Goal: Task Accomplishment & Management: Use online tool/utility

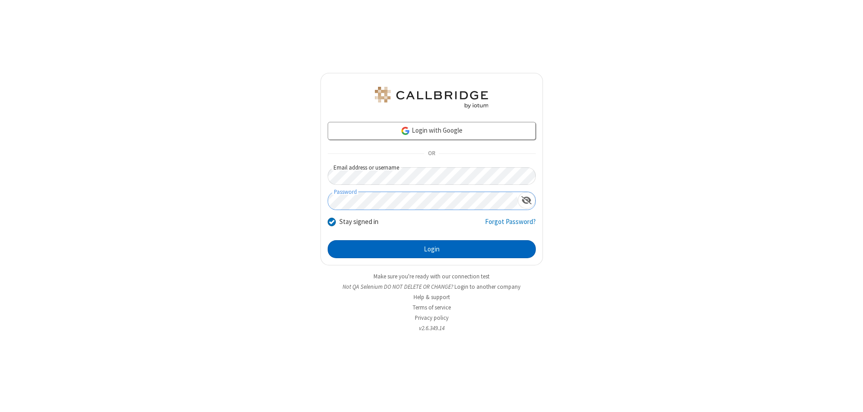
click at [431, 249] on button "Login" at bounding box center [432, 249] width 208 height 18
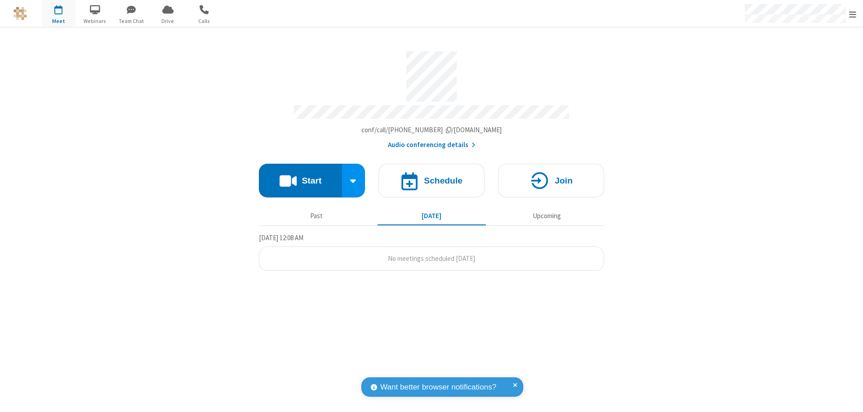
click at [300, 176] on button "Start" at bounding box center [300, 181] width 83 height 34
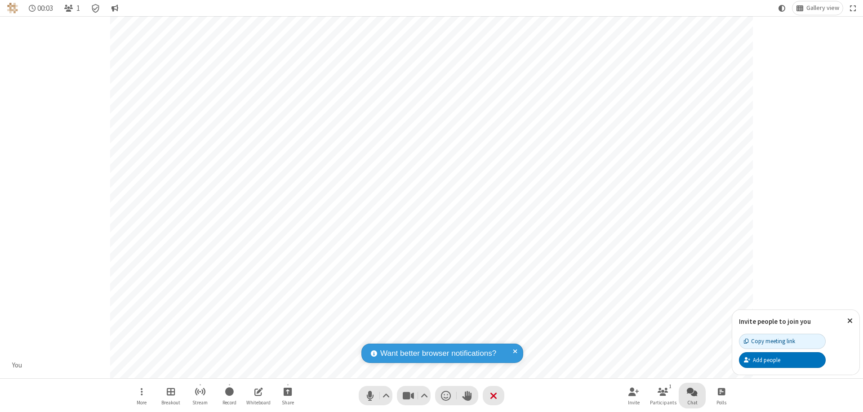
click at [692, 391] on span "Open chat" at bounding box center [692, 391] width 11 height 11
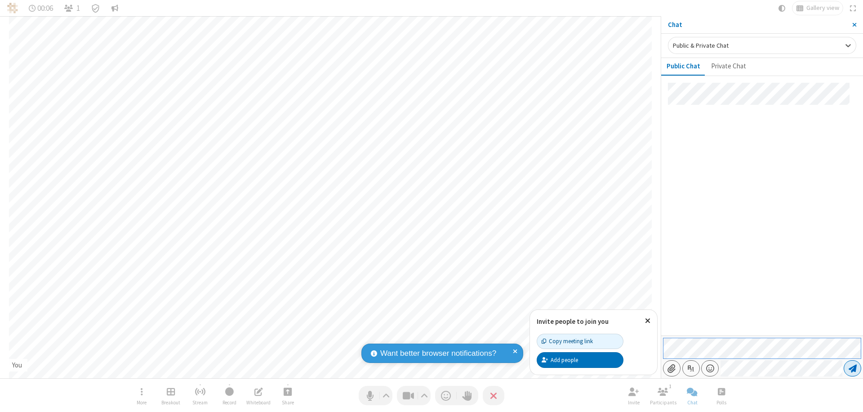
click at [852, 368] on span "Send message" at bounding box center [853, 368] width 8 height 9
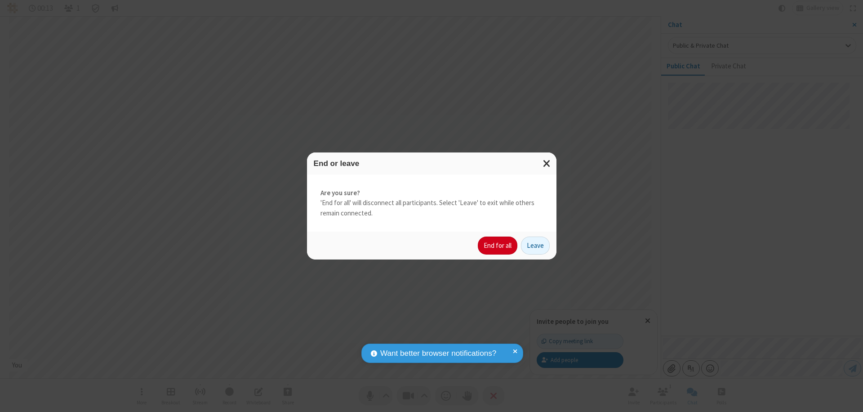
click at [498, 245] on button "End for all" at bounding box center [498, 245] width 40 height 18
